Goal: Task Accomplishment & Management: Complete application form

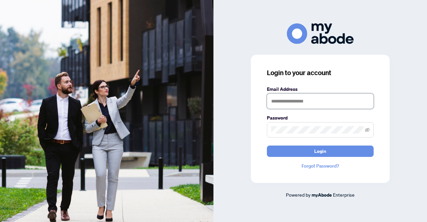
click at [281, 99] on input "text" at bounding box center [320, 100] width 107 height 15
type input "**********"
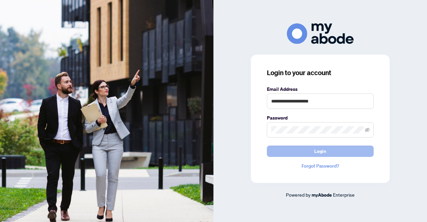
click at [268, 152] on button "Login" at bounding box center [320, 150] width 107 height 11
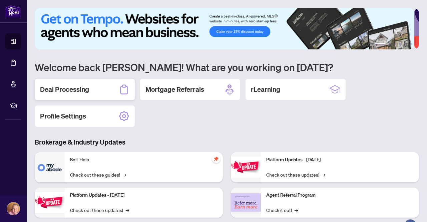
click at [75, 94] on div "Deal Processing" at bounding box center [85, 89] width 100 height 21
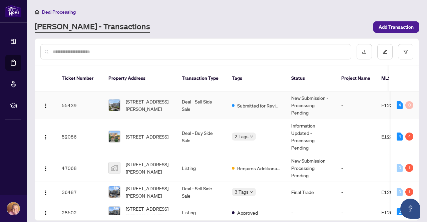
click at [227, 105] on td "Submitted for Review" at bounding box center [255, 105] width 59 height 28
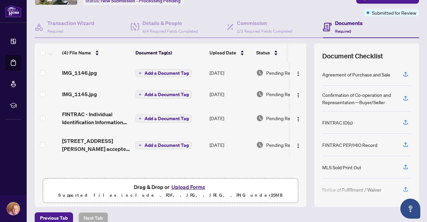
scroll to position [57, 0]
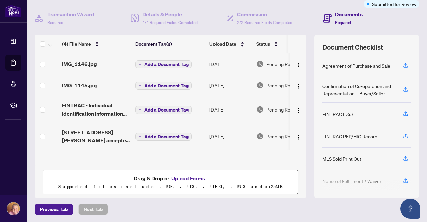
click at [339, 20] on span "Required" at bounding box center [343, 22] width 16 height 5
click at [274, 46] on div "Status" at bounding box center [281, 43] width 51 height 7
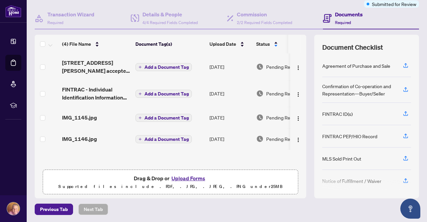
click at [274, 67] on span "Pending Review" at bounding box center [282, 66] width 33 height 7
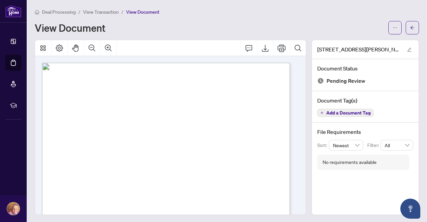
click at [211, 22] on div "View Document" at bounding box center [209, 27] width 349 height 11
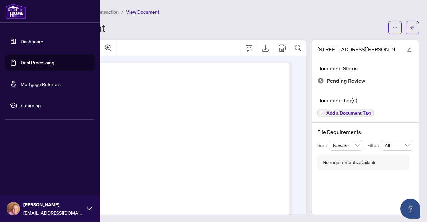
click at [41, 44] on link "Dashboard" at bounding box center [32, 41] width 23 height 6
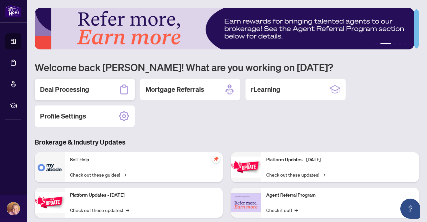
click at [74, 92] on h2 "Deal Processing" at bounding box center [64, 89] width 49 height 9
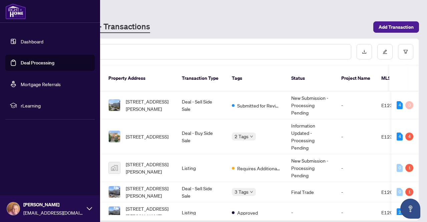
click at [42, 63] on link "Deal Processing" at bounding box center [38, 63] width 34 height 6
click at [54, 63] on link "Deal Processing" at bounding box center [38, 63] width 34 height 6
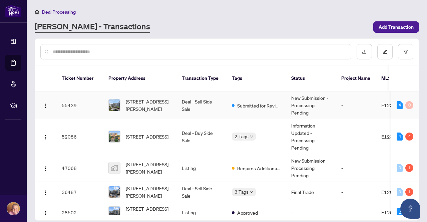
click at [94, 98] on td "55439" at bounding box center [79, 105] width 47 height 28
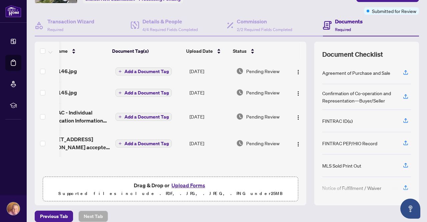
scroll to position [0, 27]
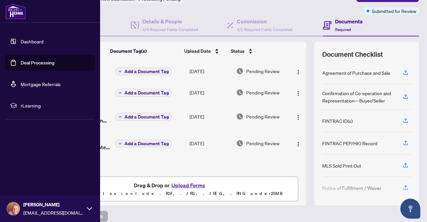
click at [31, 61] on link "Deal Processing" at bounding box center [38, 63] width 34 height 6
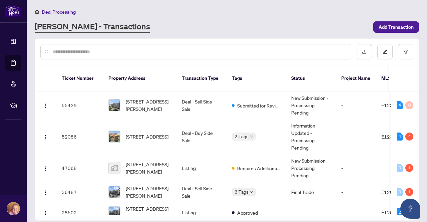
click at [65, 27] on link "RAHR - Transactions" at bounding box center [92, 27] width 115 height 12
click at [61, 9] on span "Deal Processing" at bounding box center [59, 12] width 34 height 6
click at [406, 55] on button "button" at bounding box center [405, 51] width 15 height 15
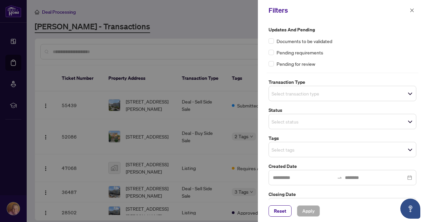
click at [231, 29] on div at bounding box center [213, 111] width 427 height 222
click at [410, 11] on icon "close" at bounding box center [411, 10] width 5 height 5
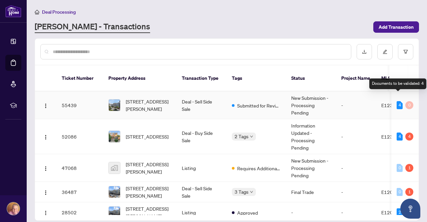
click at [397, 101] on div "4" at bounding box center [399, 105] width 6 height 8
click at [396, 101] on div "4" at bounding box center [399, 105] width 6 height 8
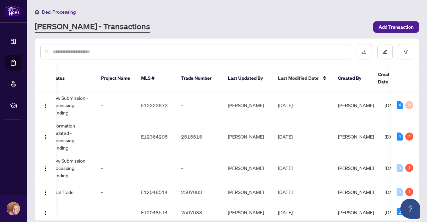
scroll to position [0, 270]
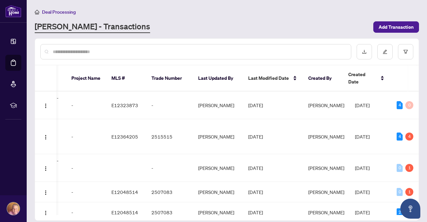
drag, startPoint x: 416, startPoint y: 161, endPoint x: 418, endPoint y: 172, distance: 10.5
click at [418, 172] on div "Ticket Number Property Address Transaction Type Tags Status Project Name MLS # …" at bounding box center [226, 152] width 383 height 123
click at [61, 15] on li "Deal Processing" at bounding box center [55, 12] width 41 height 8
click at [61, 26] on link "RAHR - Transactions" at bounding box center [92, 27] width 115 height 12
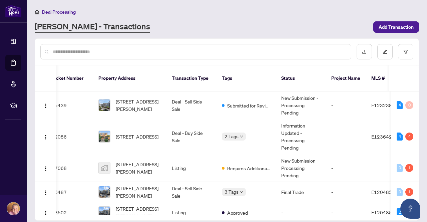
scroll to position [0, 0]
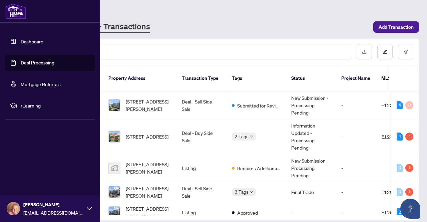
click at [29, 65] on link "Deal Processing" at bounding box center [38, 63] width 34 height 6
click at [32, 84] on link "Mortgage Referrals" at bounding box center [41, 84] width 40 height 6
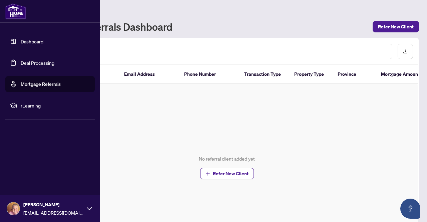
click at [31, 108] on span "rLearning" at bounding box center [55, 105] width 69 height 7
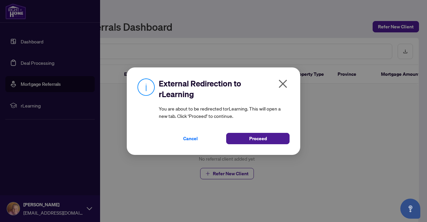
click at [284, 82] on icon "close" at bounding box center [282, 83] width 11 height 11
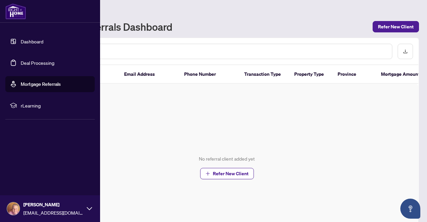
click at [43, 42] on link "Dashboard" at bounding box center [32, 41] width 23 height 6
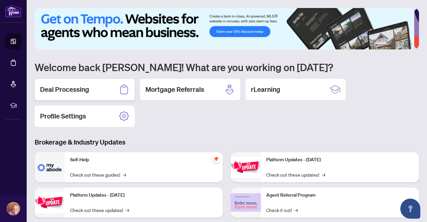
click at [78, 88] on h2 "Deal Processing" at bounding box center [64, 89] width 49 height 9
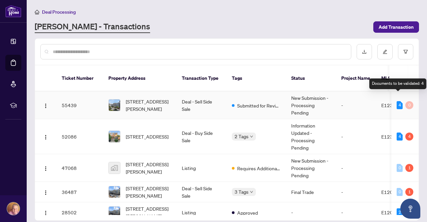
click at [396, 101] on div "4" at bounding box center [399, 105] width 6 height 8
click at [397, 101] on div "4" at bounding box center [399, 105] width 6 height 8
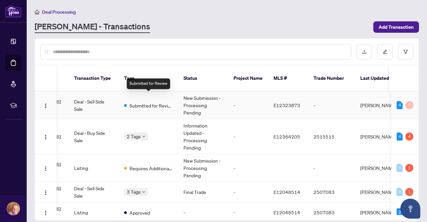
click at [161, 102] on span "Submitted for Review" at bounding box center [150, 105] width 43 height 7
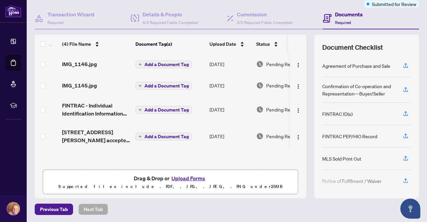
click at [346, 48] on span "Document Checklist" at bounding box center [352, 47] width 61 height 9
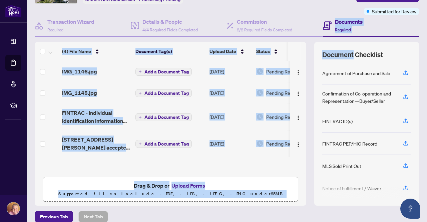
drag, startPoint x: 346, startPoint y: 48, endPoint x: 340, endPoint y: 24, distance: 25.1
click at [340, 24] on div "Transaction Wizard Required Details & People 4/4 Required Fields Completed Comm…" at bounding box center [227, 110] width 384 height 190
click at [340, 24] on h4 "Documents" at bounding box center [349, 22] width 28 height 8
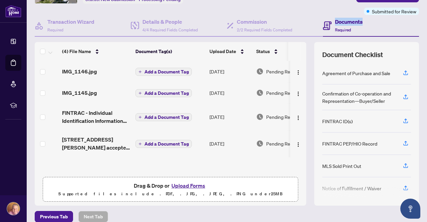
click at [340, 24] on h4 "Documents" at bounding box center [349, 22] width 28 height 8
click at [341, 28] on span "Required" at bounding box center [343, 29] width 16 height 5
click at [169, 24] on h4 "Details & People" at bounding box center [169, 22] width 55 height 8
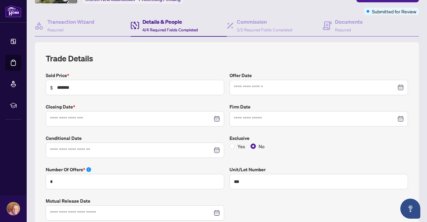
type input "**********"
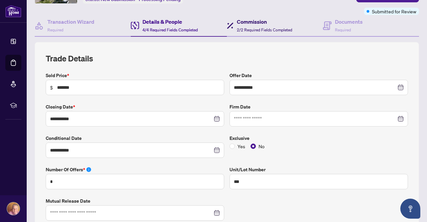
click at [262, 22] on h4 "Commission" at bounding box center [264, 22] width 55 height 8
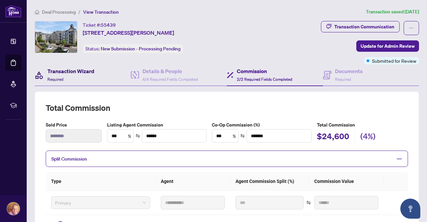
click at [59, 77] on span "Required" at bounding box center [55, 79] width 16 height 5
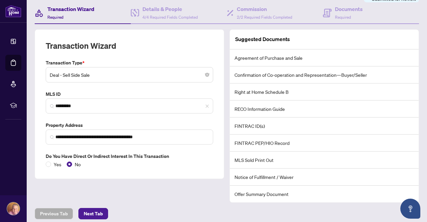
scroll to position [58, 0]
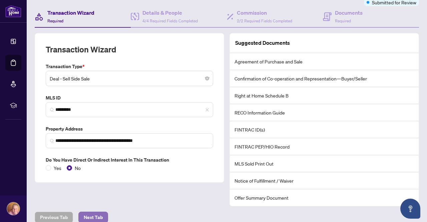
click at [93, 214] on span "Next Tab" at bounding box center [93, 217] width 19 height 11
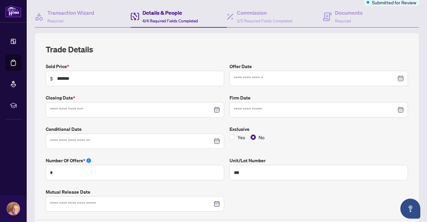
type input "**********"
click at [155, 18] on span "4/4 Required Fields Completed" at bounding box center [169, 20] width 55 height 5
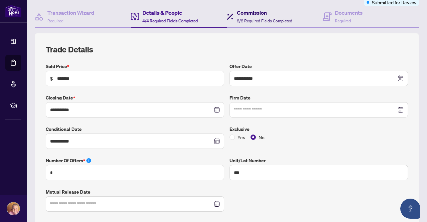
click at [231, 15] on div "Commission 2/2 Required Fields Completed" at bounding box center [259, 17] width 65 height 16
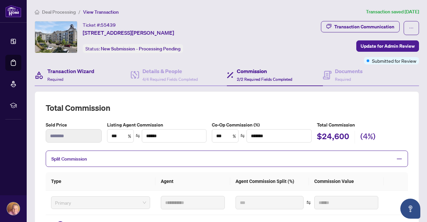
click at [89, 66] on div "Transaction Wizard Required" at bounding box center [83, 75] width 96 height 22
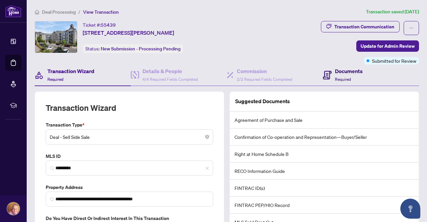
click at [343, 75] on div "Documents Required" at bounding box center [349, 75] width 28 height 16
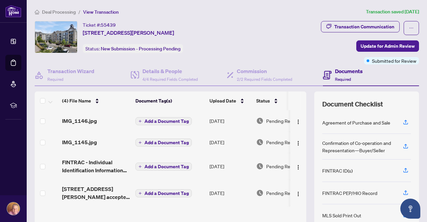
scroll to position [36, 0]
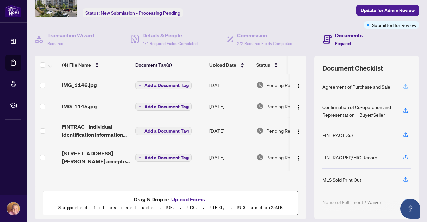
click at [402, 84] on icon "button" at bounding box center [405, 86] width 6 height 6
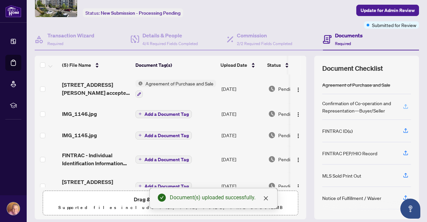
click at [402, 104] on icon "button" at bounding box center [405, 106] width 6 height 6
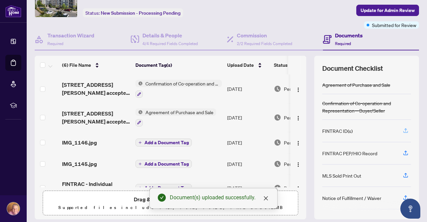
click at [402, 131] on icon "button" at bounding box center [405, 130] width 6 height 6
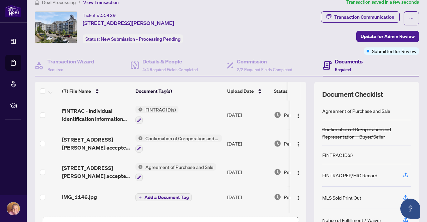
scroll to position [9, 0]
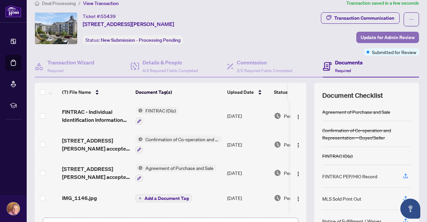
click at [373, 35] on span "Update for Admin Review" at bounding box center [387, 37] width 54 height 11
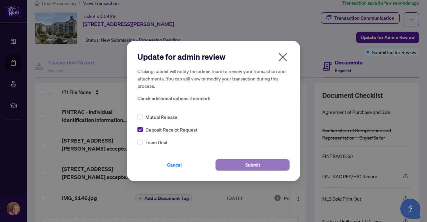
click at [239, 164] on button "Submit" at bounding box center [252, 164] width 74 height 11
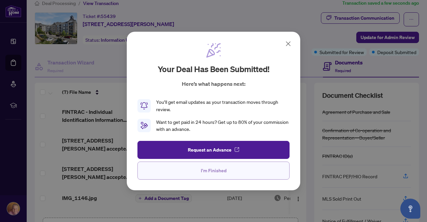
click at [187, 168] on button "I'm Finished" at bounding box center [213, 170] width 152 height 18
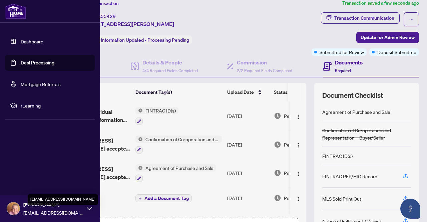
click at [54, 211] on span "sjahshan1963@gmail.com" at bounding box center [53, 212] width 60 height 7
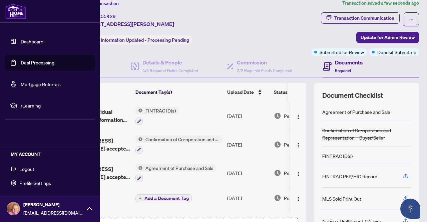
click at [34, 172] on button "Logout" at bounding box center [49, 168] width 89 height 11
